Goal: Find specific page/section: Find specific page/section

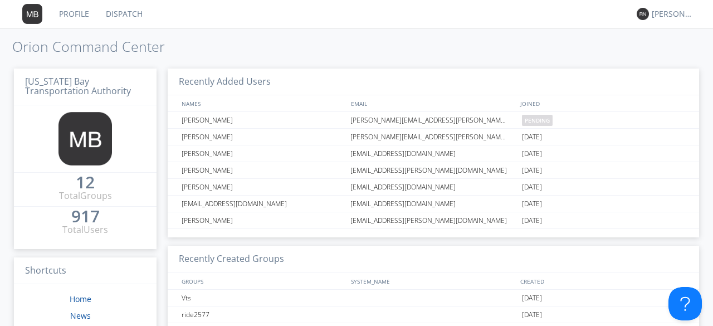
click at [118, 22] on link "Dispatch" at bounding box center [123, 14] width 53 height 28
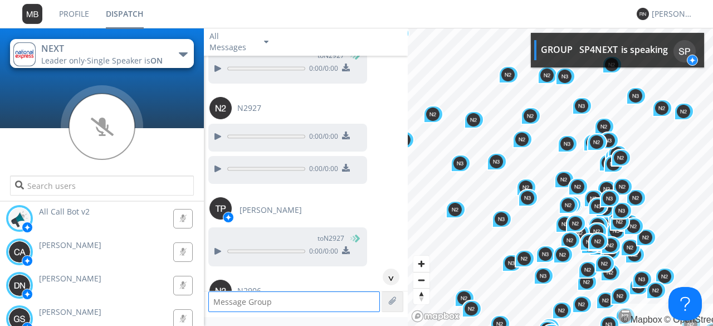
scroll to position [1177, 0]
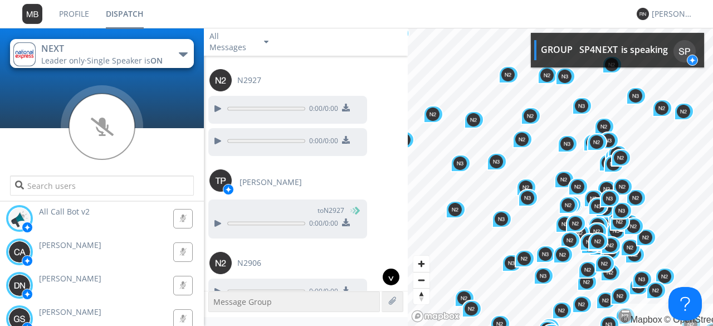
click at [386, 278] on div "^" at bounding box center [391, 276] width 17 height 17
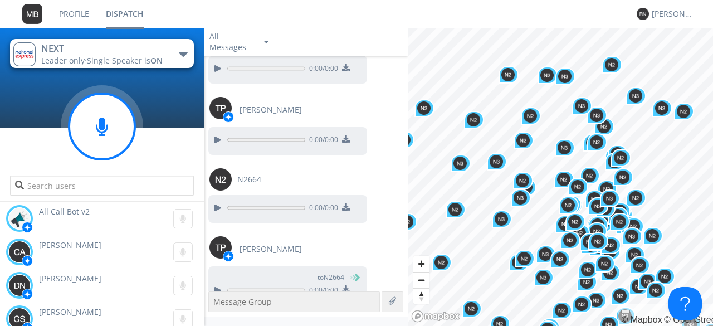
scroll to position [3166, 0]
click at [143, 156] on div at bounding box center [102, 127] width 84 height 84
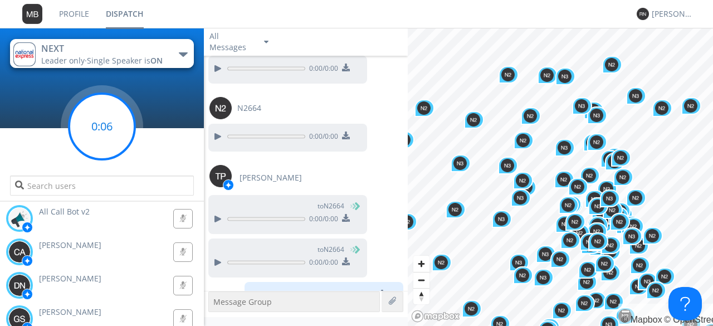
scroll to position [3241, 0]
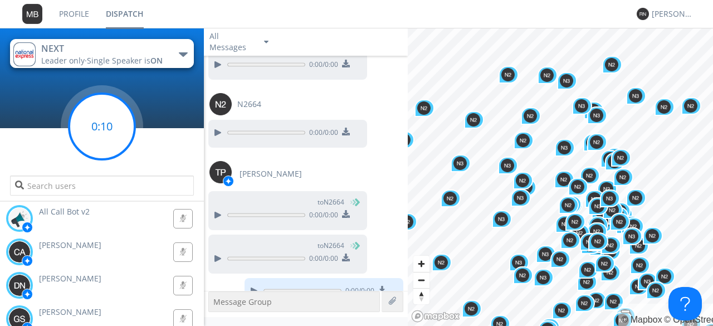
click at [118, 136] on circle at bounding box center [102, 127] width 66 height 66
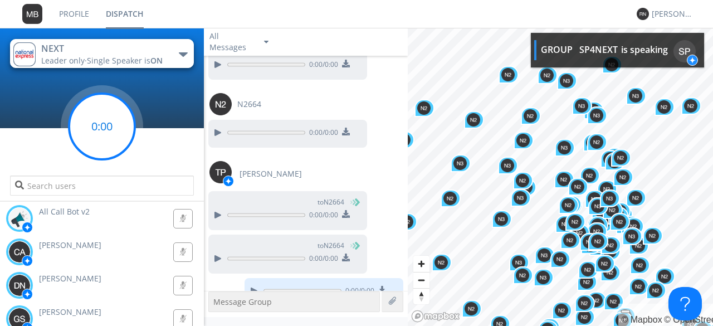
click at [101, 132] on g at bounding box center [102, 127] width 66 height 66
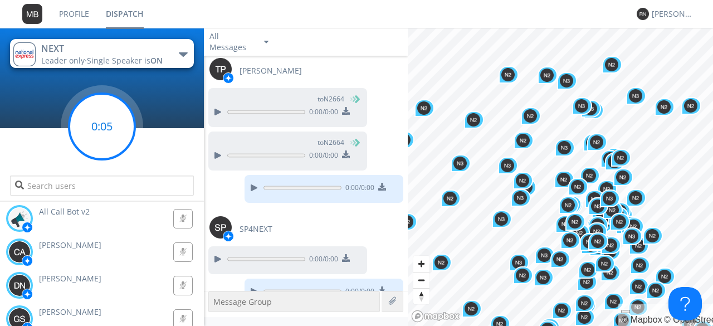
scroll to position [3376, 0]
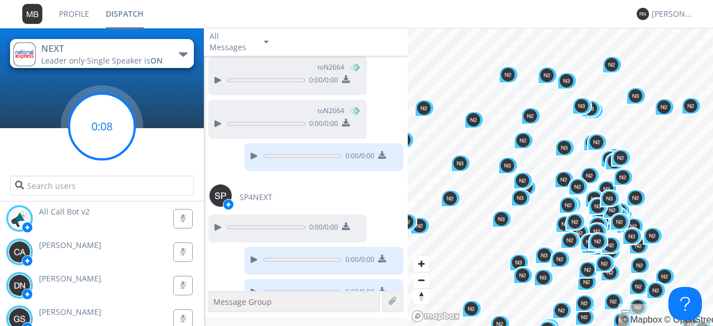
click at [108, 131] on circle at bounding box center [102, 127] width 66 height 66
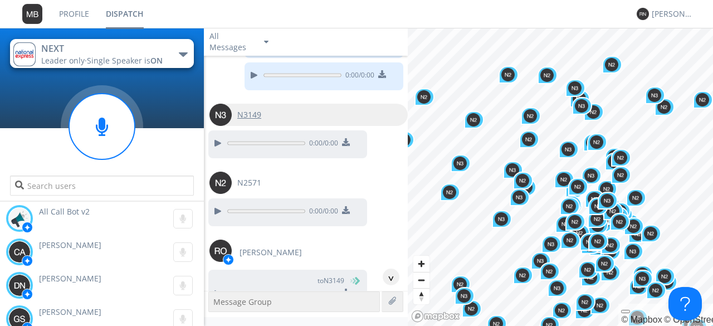
scroll to position [3704, 0]
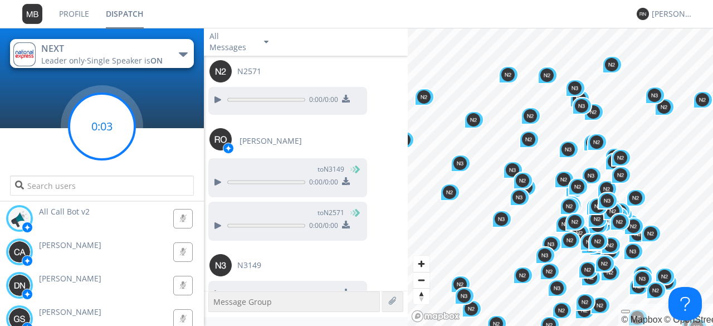
click at [97, 141] on circle at bounding box center [102, 127] width 66 height 66
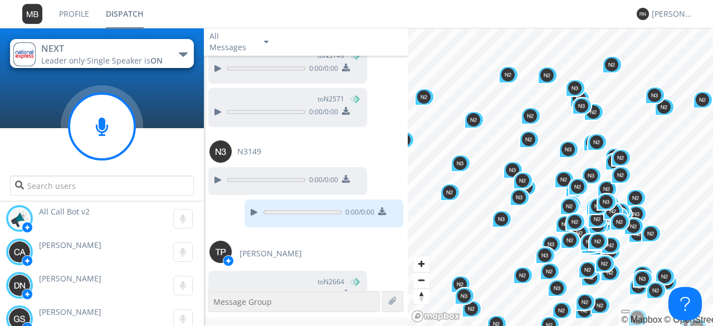
scroll to position [3818, 0]
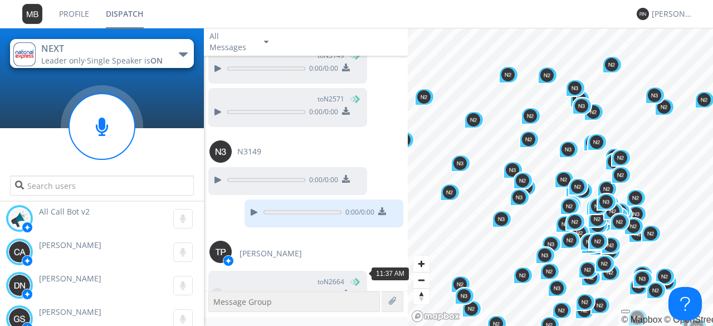
click at [214, 288] on div at bounding box center [216, 294] width 13 height 13
click at [215, 288] on div at bounding box center [216, 294] width 13 height 13
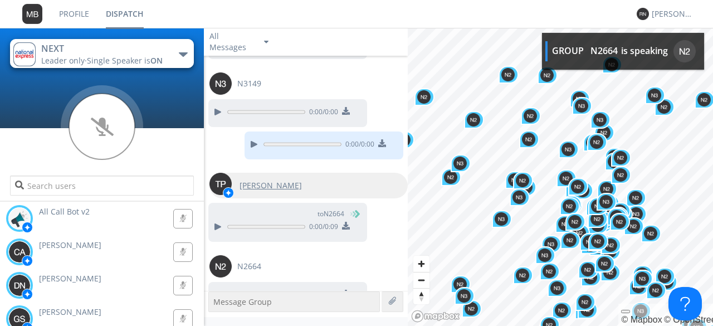
scroll to position [3953, 0]
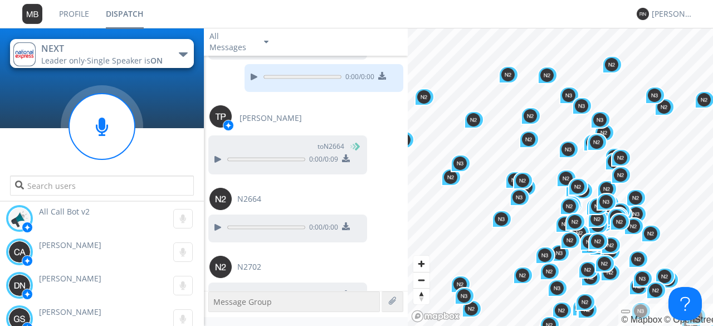
click at [171, 147] on div at bounding box center [102, 156] width 204 height 95
click at [150, 153] on div at bounding box center [102, 156] width 204 height 95
click at [162, 159] on div at bounding box center [102, 156] width 204 height 95
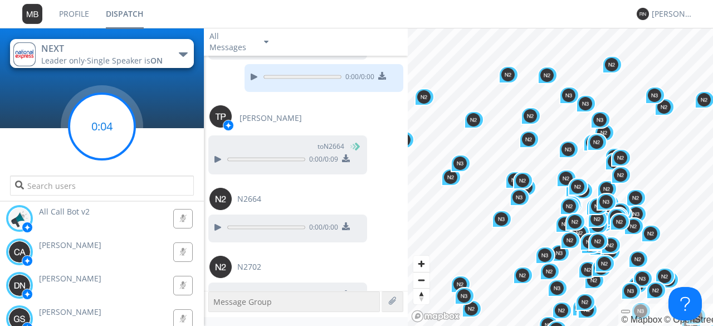
scroll to position [3985, 0]
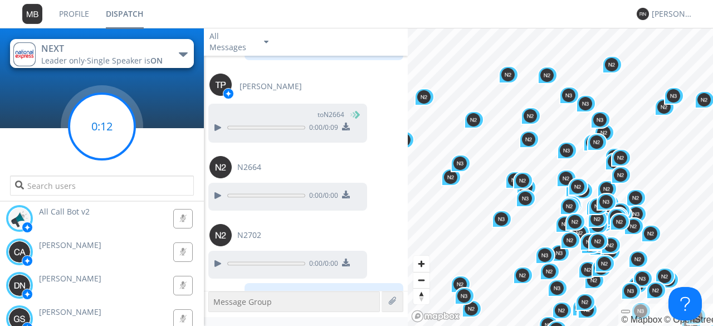
click at [106, 134] on circle at bounding box center [102, 127] width 66 height 66
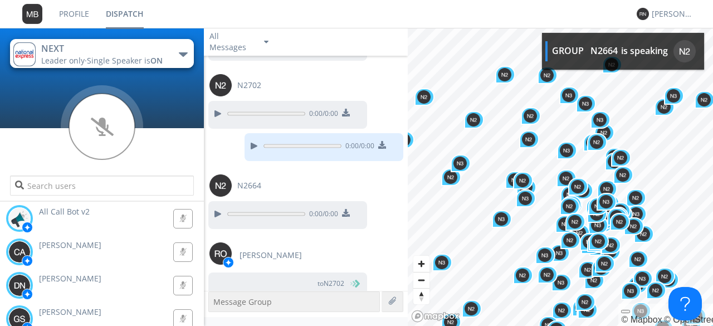
scroll to position [4202, 0]
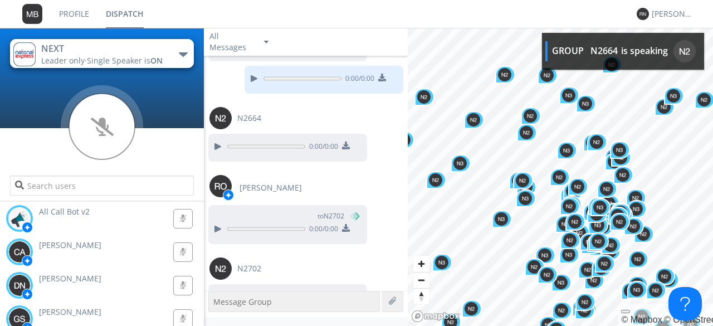
click at [89, 21] on link "Profile" at bounding box center [74, 14] width 47 height 28
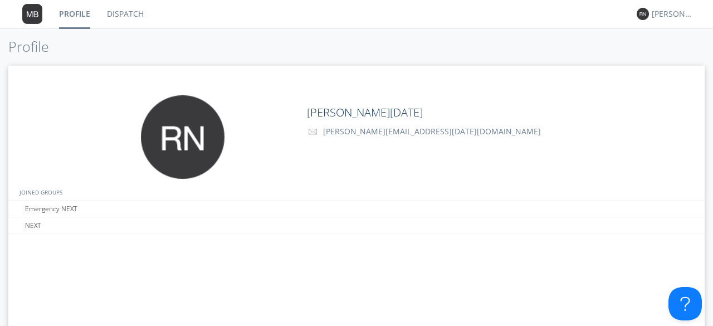
click at [129, 18] on link "Dispatch" at bounding box center [125, 14] width 53 height 28
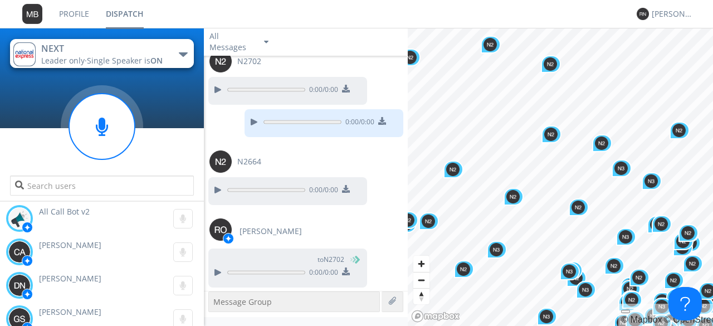
scroll to position [1003, 0]
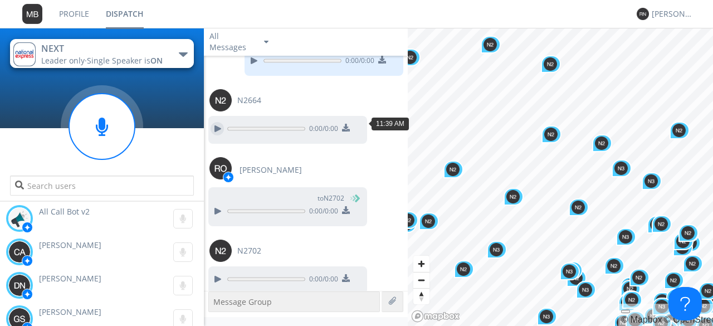
click at [221, 124] on div at bounding box center [216, 128] width 13 height 13
click at [216, 122] on div at bounding box center [216, 128] width 13 height 13
